Goal: Task Accomplishment & Management: Complete application form

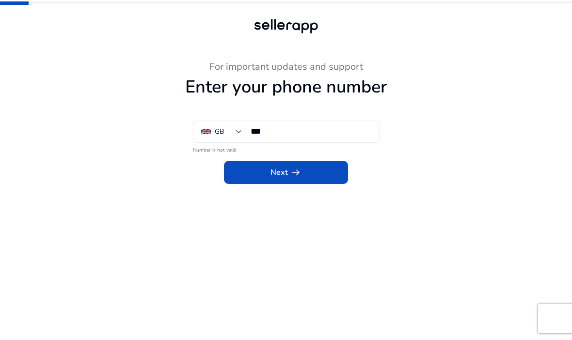
click at [342, 136] on input "***" at bounding box center [311, 131] width 121 height 11
type input "**********"
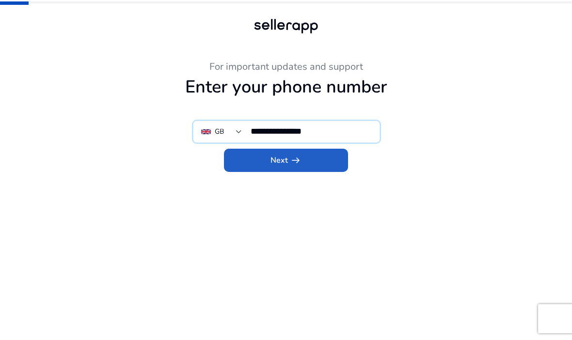
click at [320, 149] on span at bounding box center [286, 160] width 124 height 23
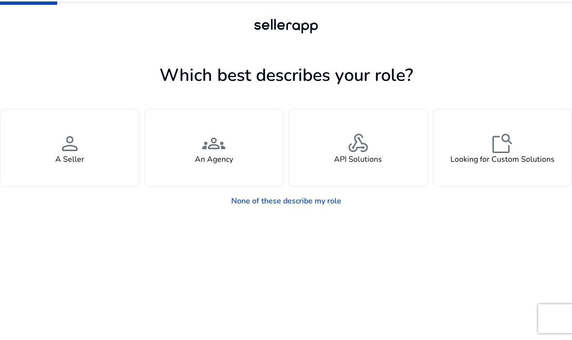
click at [16, 128] on div "person A Seller" at bounding box center [69, 148] width 139 height 77
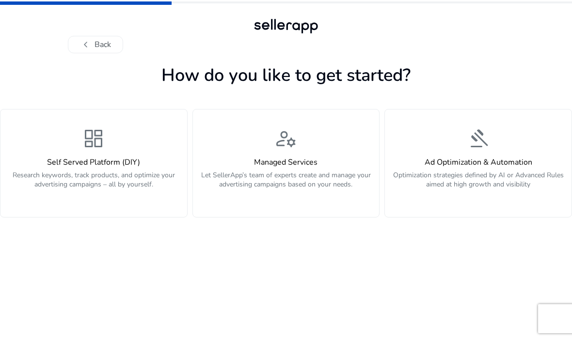
click at [44, 171] on p "Research keywords, track products, and optimize your advertising campaigns – al…" at bounding box center [93, 185] width 175 height 29
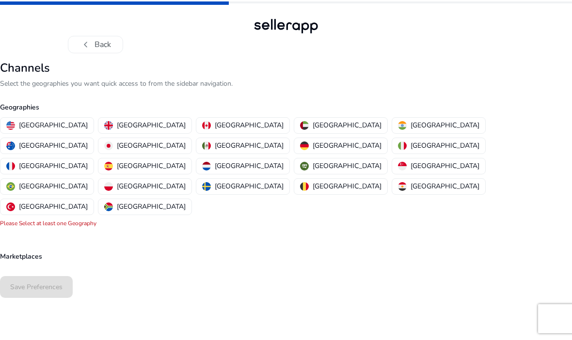
click at [104, 121] on img "button" at bounding box center [108, 125] width 9 height 9
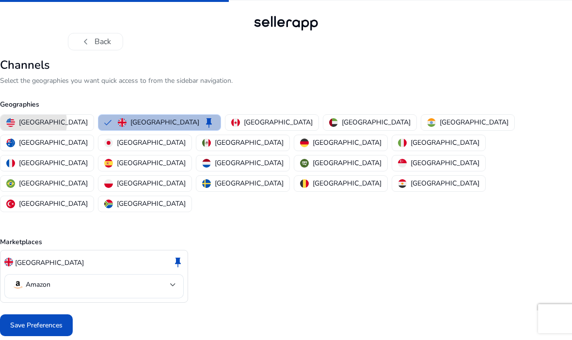
click at [15, 118] on img "button" at bounding box center [10, 122] width 9 height 9
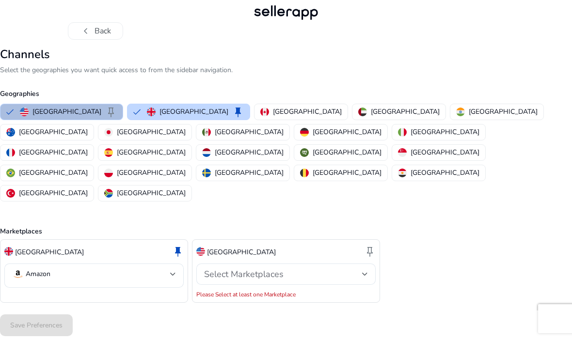
click at [351, 269] on div "Select Marketplaces" at bounding box center [283, 274] width 158 height 11
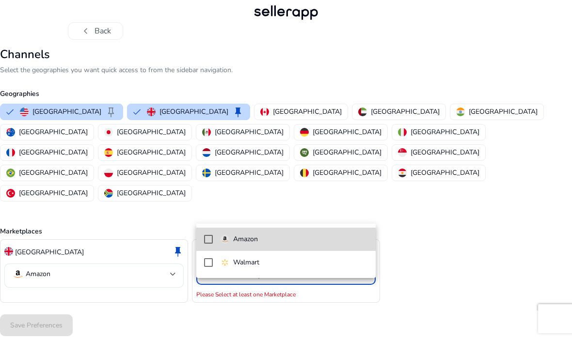
click at [291, 243] on span "Amazon" at bounding box center [294, 239] width 147 height 11
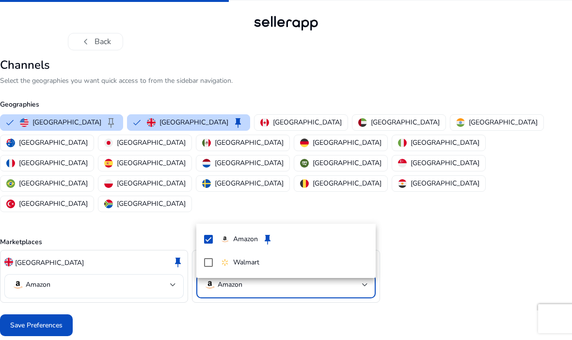
click at [417, 206] on div at bounding box center [286, 170] width 572 height 340
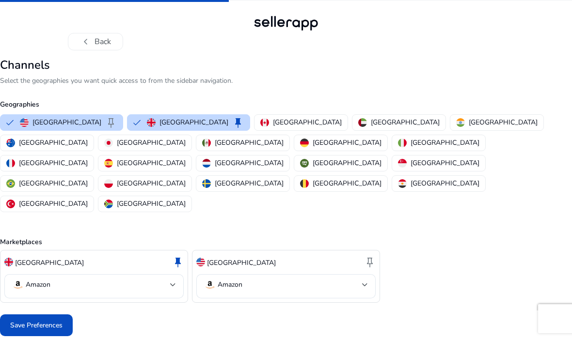
click at [54, 320] on span "Save Preferences" at bounding box center [36, 325] width 52 height 10
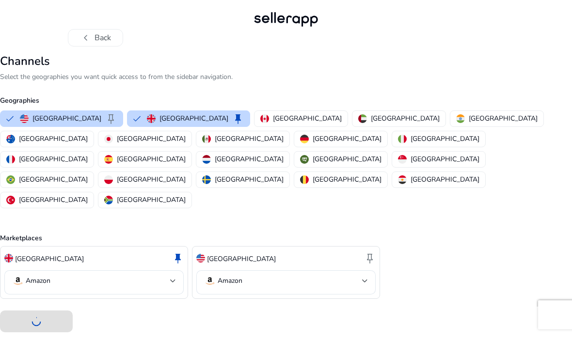
scroll to position [0, 0]
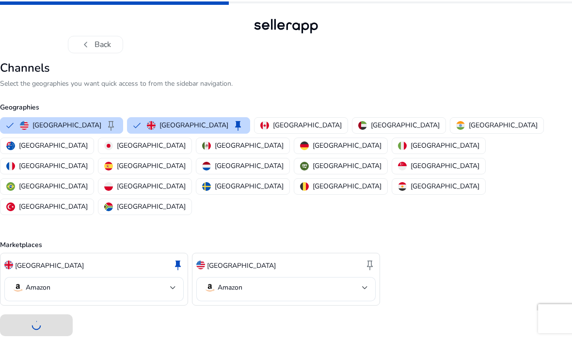
click at [422, 311] on div at bounding box center [286, 326] width 572 height 30
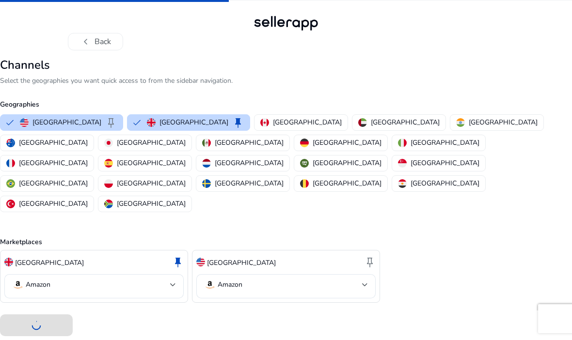
scroll to position [31, 0]
click at [43, 311] on div at bounding box center [286, 326] width 572 height 30
click at [372, 256] on span "keep" at bounding box center [370, 262] width 12 height 12
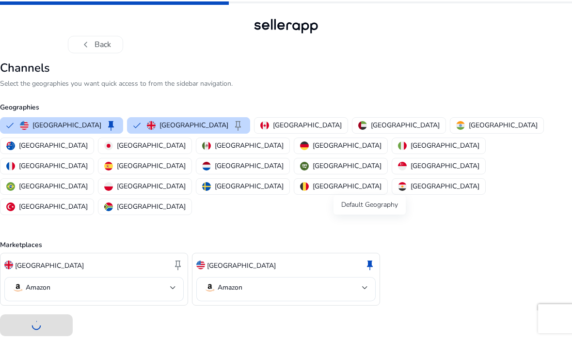
click at [37, 311] on div at bounding box center [286, 326] width 572 height 30
click at [43, 311] on div at bounding box center [286, 326] width 572 height 30
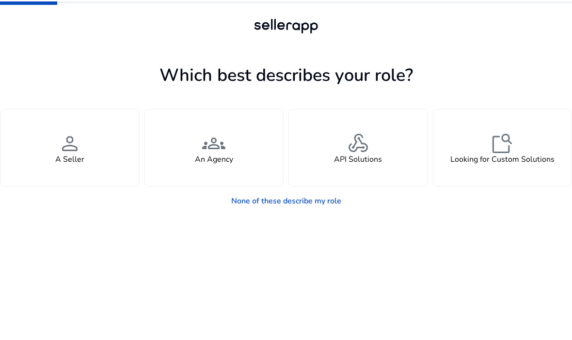
click at [44, 160] on div "person A Seller" at bounding box center [69, 148] width 139 height 77
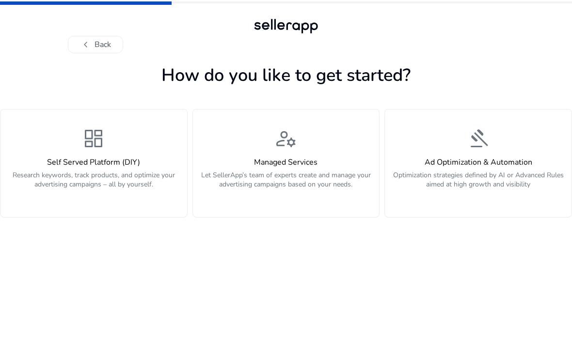
click at [19, 144] on div "dashboard Self Served Platform (DIY) Research keywords, track products, and opt…" at bounding box center [93, 163] width 175 height 73
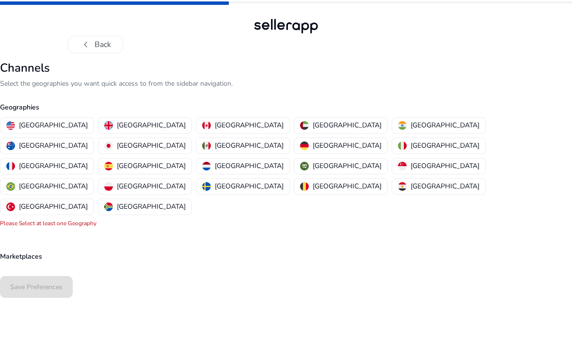
click at [128, 120] on p "[GEOGRAPHIC_DATA]" at bounding box center [151, 125] width 69 height 10
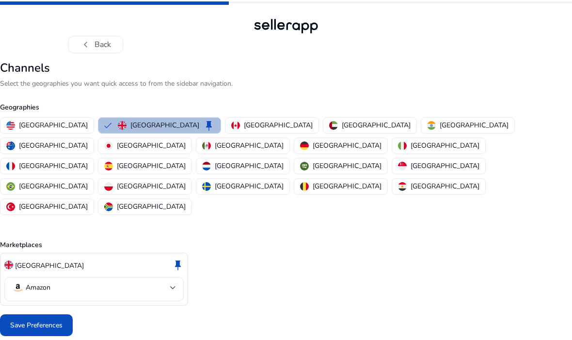
click at [50, 320] on span "Save Preferences" at bounding box center [36, 325] width 52 height 10
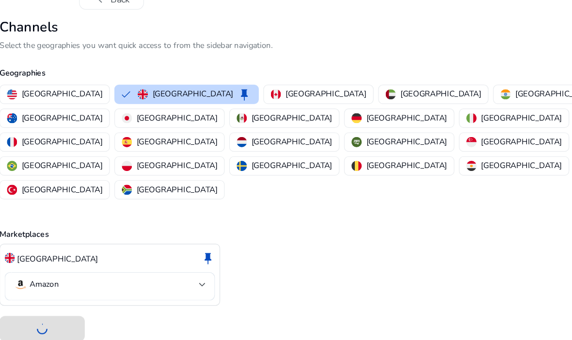
scroll to position [2, 0]
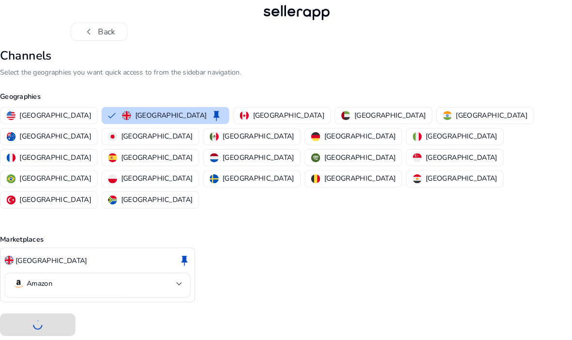
click at [53, 116] on button "[GEOGRAPHIC_DATA]" at bounding box center [46, 124] width 93 height 16
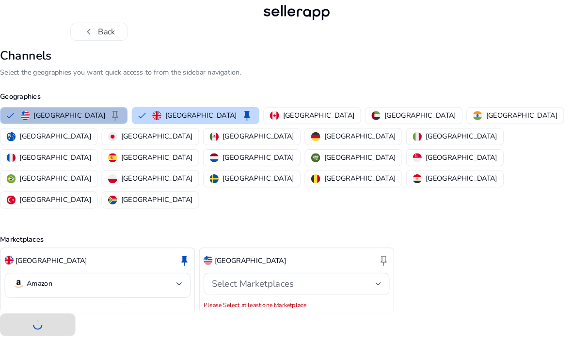
click at [41, 118] on p "[GEOGRAPHIC_DATA]" at bounding box center [66, 123] width 69 height 10
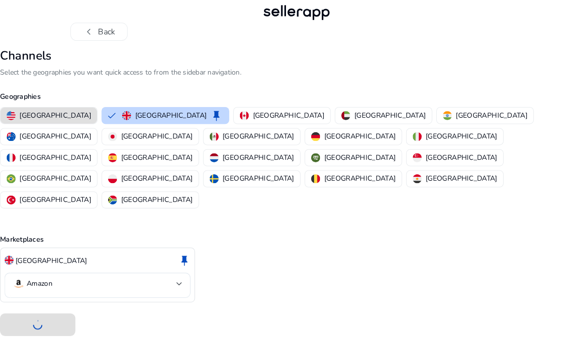
click at [29, 118] on p "[GEOGRAPHIC_DATA]" at bounding box center [53, 123] width 69 height 10
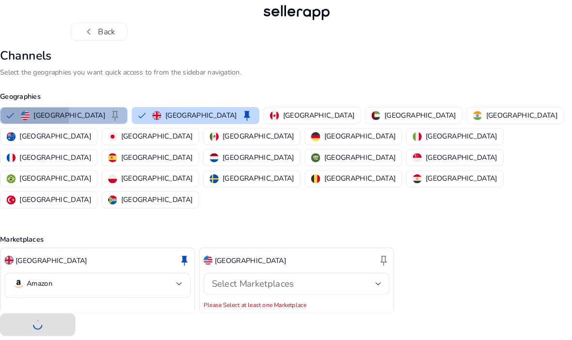
click at [27, 119] on img "button" at bounding box center [24, 123] width 9 height 9
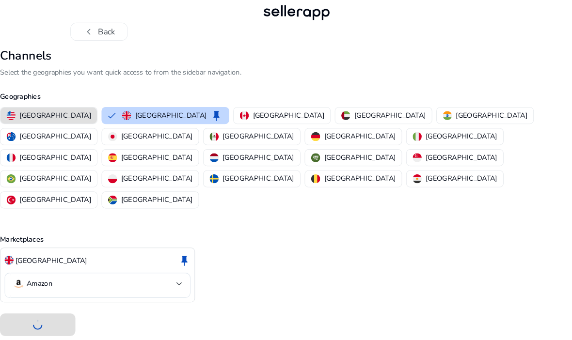
click at [26, 118] on p "[GEOGRAPHIC_DATA]" at bounding box center [53, 123] width 69 height 10
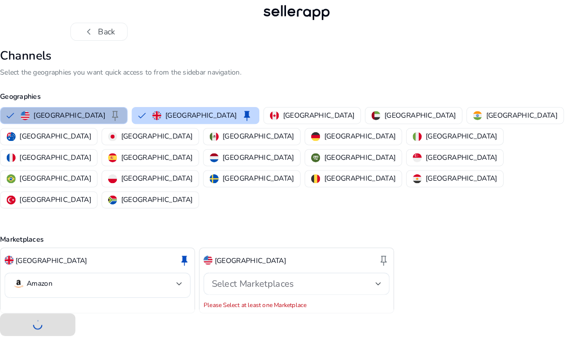
click at [291, 281] on div "Select Marketplaces" at bounding box center [283, 286] width 158 height 11
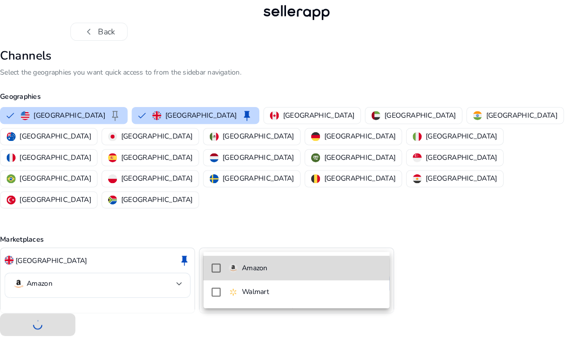
click at [257, 266] on p "Amazon" at bounding box center [245, 271] width 25 height 11
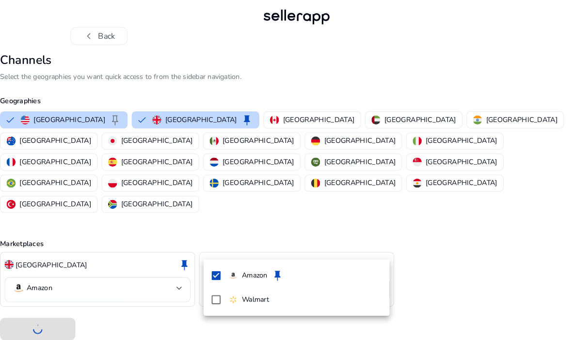
click at [338, 172] on div at bounding box center [286, 170] width 572 height 340
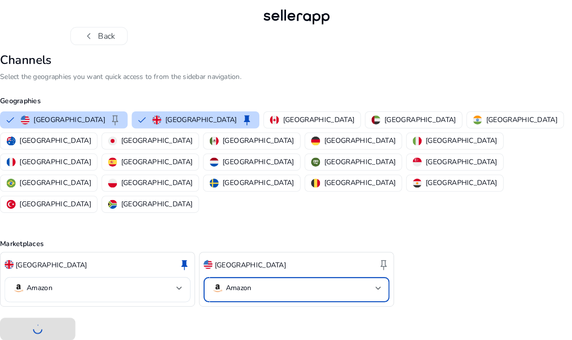
click at [336, 165] on div "United States keep United Kingdom keep Canada United Arab Emirates India Austra…" at bounding box center [284, 164] width 576 height 102
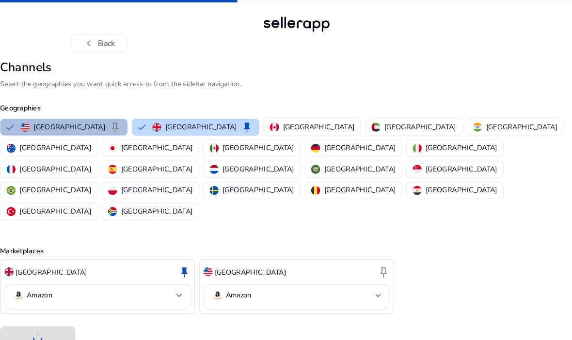
scroll to position [0, 0]
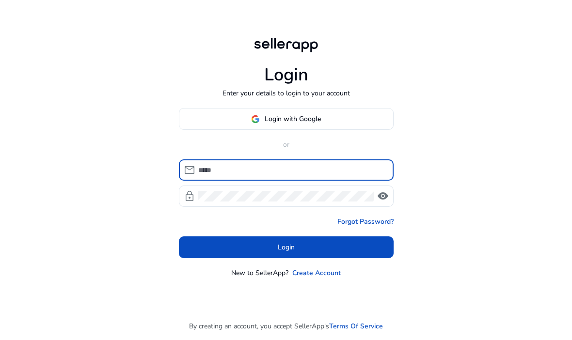
click at [361, 131] on span at bounding box center [286, 119] width 214 height 23
